Goal: Transaction & Acquisition: Purchase product/service

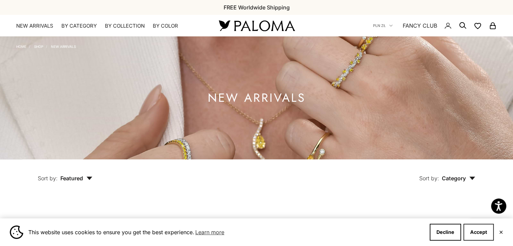
click at [474, 236] on button "Accept" at bounding box center [478, 232] width 30 height 17
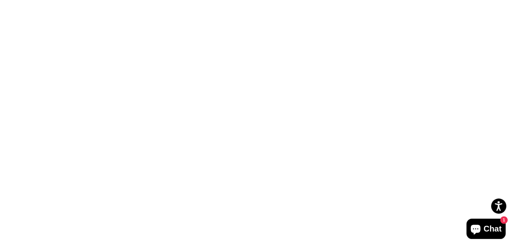
scroll to position [674, 0]
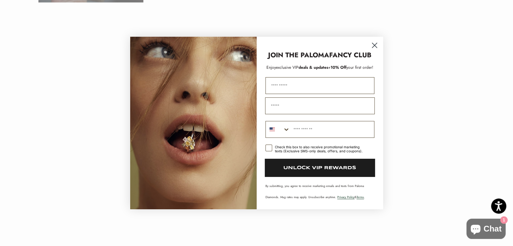
click at [364, 46] on div "JOIN THE PALOMA FANCY CLUB" at bounding box center [319, 51] width 113 height 17
click at [369, 48] on circle "Close dialog" at bounding box center [374, 45] width 11 height 11
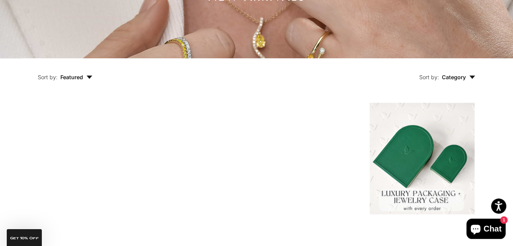
scroll to position [0, 0]
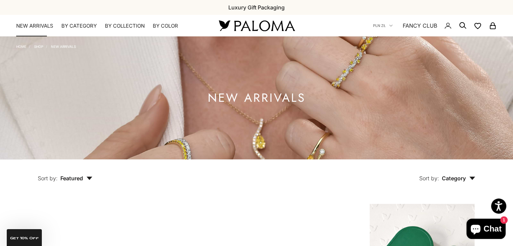
click at [42, 27] on link "NEW ARRIVALS" at bounding box center [34, 26] width 37 height 7
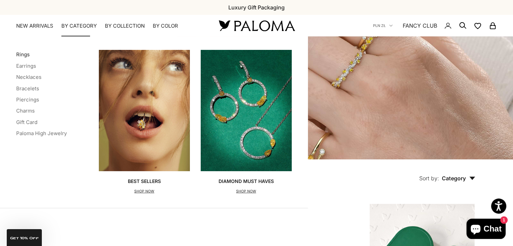
click at [22, 56] on link "Rings" at bounding box center [22, 54] width 13 height 6
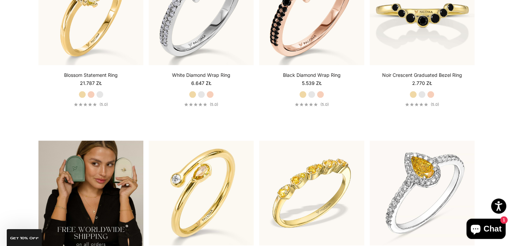
scroll to position [1180, 0]
